Goal: Task Accomplishment & Management: Use online tool/utility

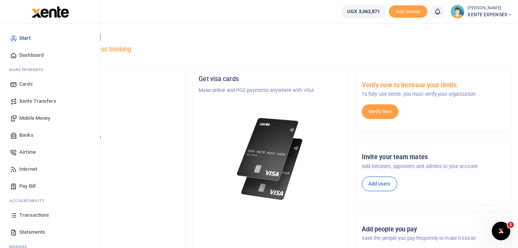
click at [35, 214] on span "Transactions" at bounding box center [34, 215] width 30 height 8
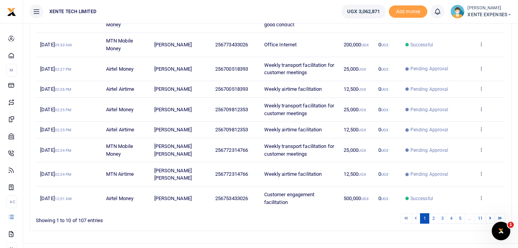
scroll to position [175, 0]
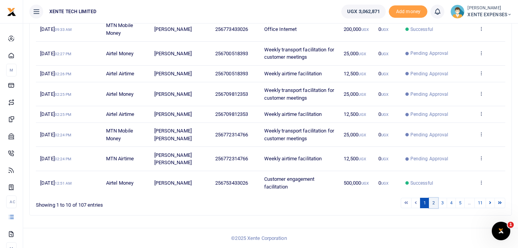
click at [434, 203] on link "2" at bounding box center [433, 203] width 9 height 10
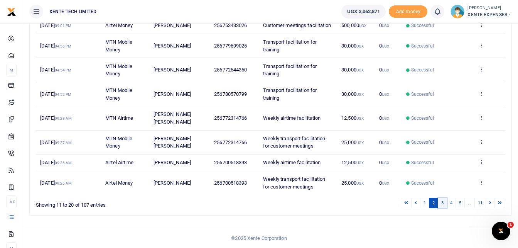
click at [443, 202] on link "3" at bounding box center [442, 203] width 9 height 10
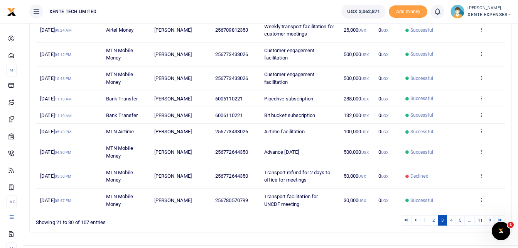
scroll to position [160, 0]
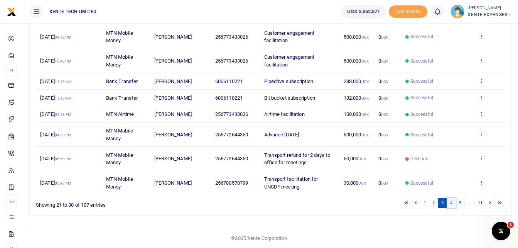
click at [451, 203] on link "4" at bounding box center [451, 203] width 9 height 10
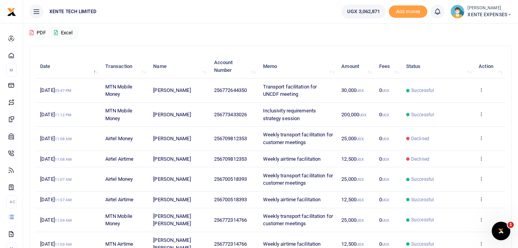
scroll to position [5, 0]
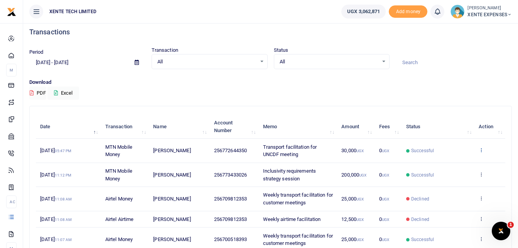
click at [480, 149] on icon at bounding box center [481, 149] width 5 height 5
click at [455, 179] on link "Send again" at bounding box center [452, 180] width 61 height 11
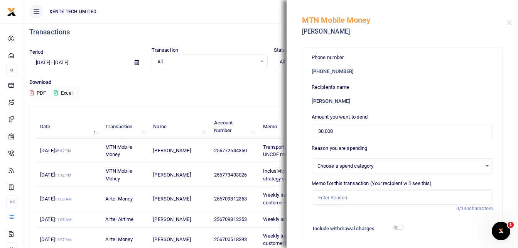
select select "15"
click at [341, 197] on input "Memo for this transaction (Your recipient will see this)" at bounding box center [402, 197] width 181 height 15
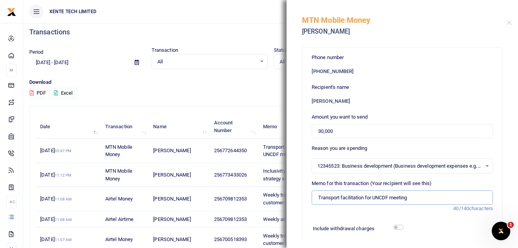
drag, startPoint x: 390, startPoint y: 196, endPoint x: 373, endPoint y: 196, distance: 17.4
click at [373, 196] on input "Transport facilitation for UNCDF meeting" at bounding box center [402, 197] width 181 height 15
type input "Transport facilitation for meeting"
click at [319, 130] on input "30,000" at bounding box center [402, 131] width 181 height 15
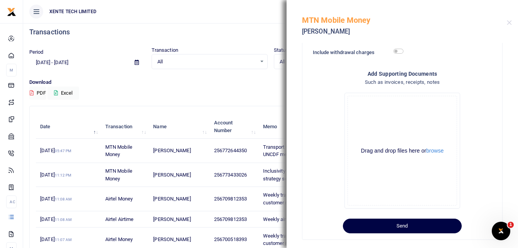
scroll to position [186, 0]
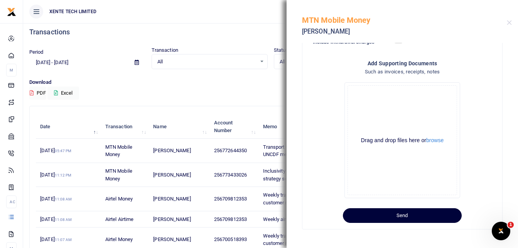
click at [410, 216] on button "Send" at bounding box center [402, 215] width 119 height 15
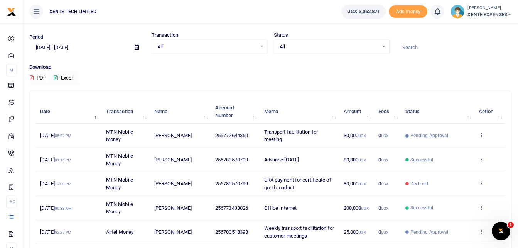
scroll to position [39, 0]
